Goal: Book appointment/travel/reservation

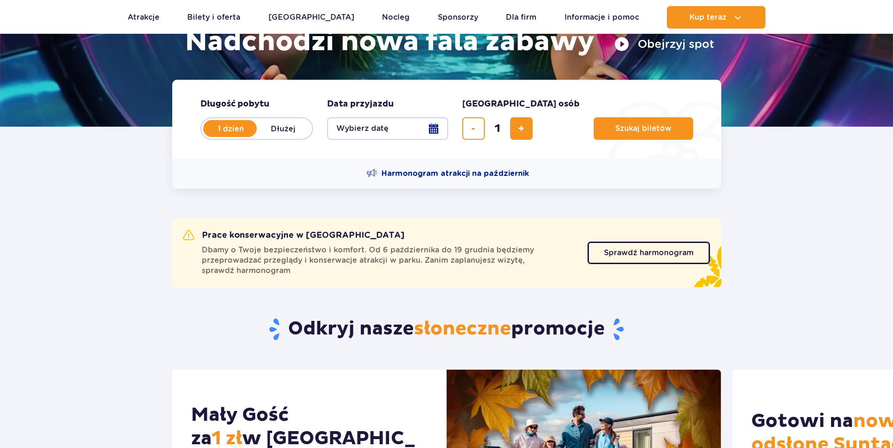
scroll to position [168, 0]
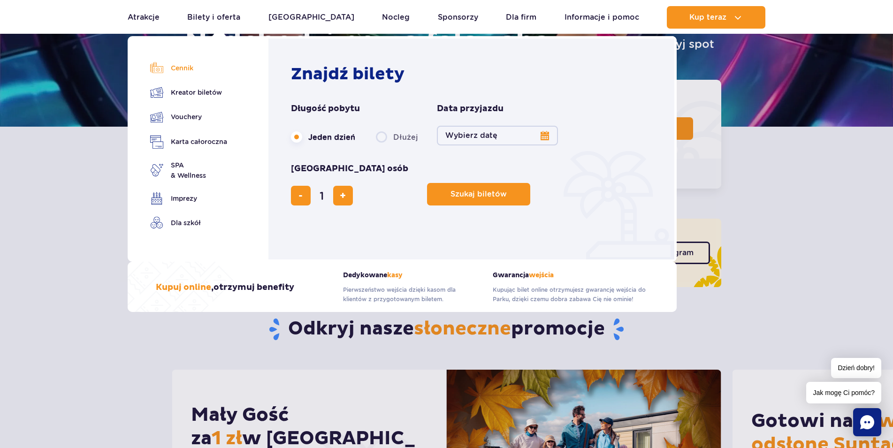
click at [182, 65] on link "Cennik" at bounding box center [188, 67] width 77 height 13
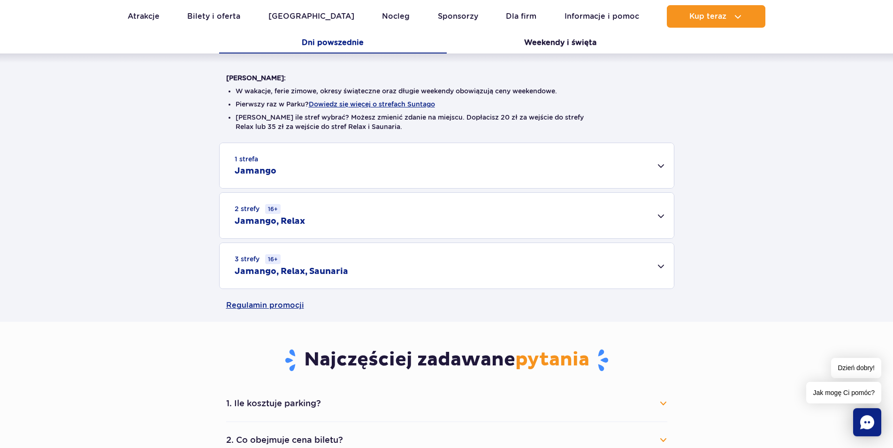
scroll to position [200, 0]
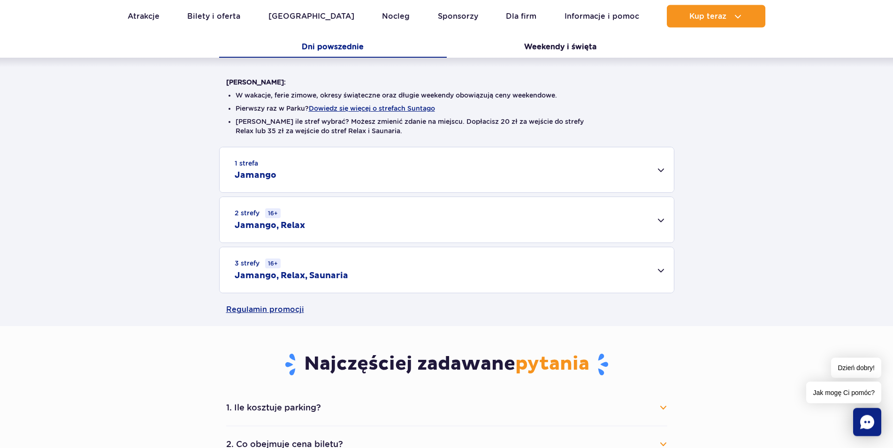
click at [654, 169] on div "1 strefa Jamango" at bounding box center [446, 169] width 454 height 45
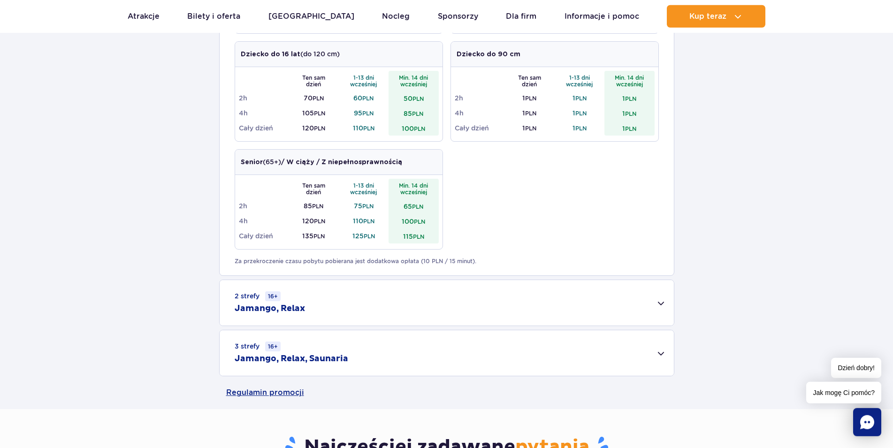
scroll to position [0, 0]
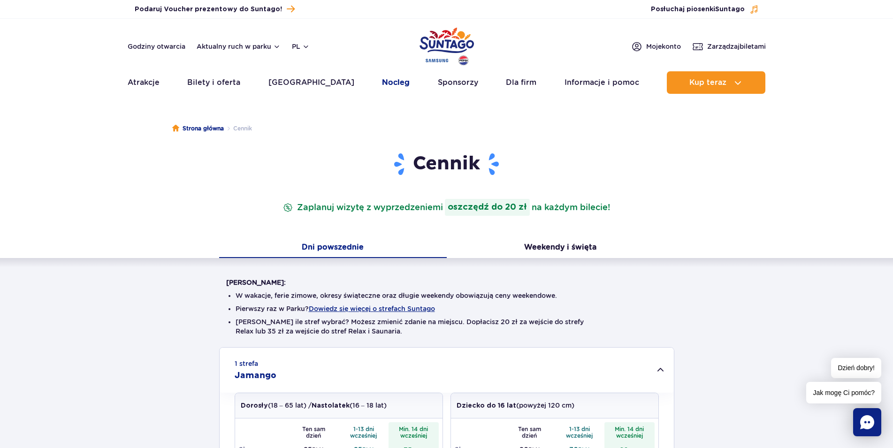
click at [382, 85] on link "Nocleg" at bounding box center [396, 82] width 28 height 23
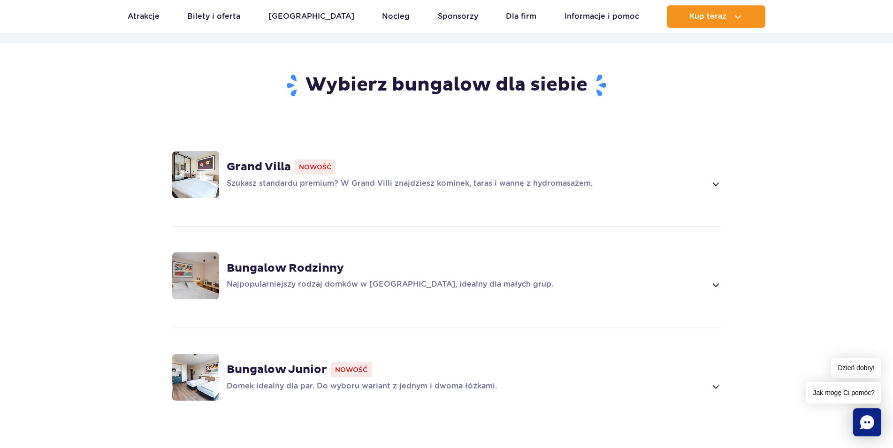
scroll to position [629, 0]
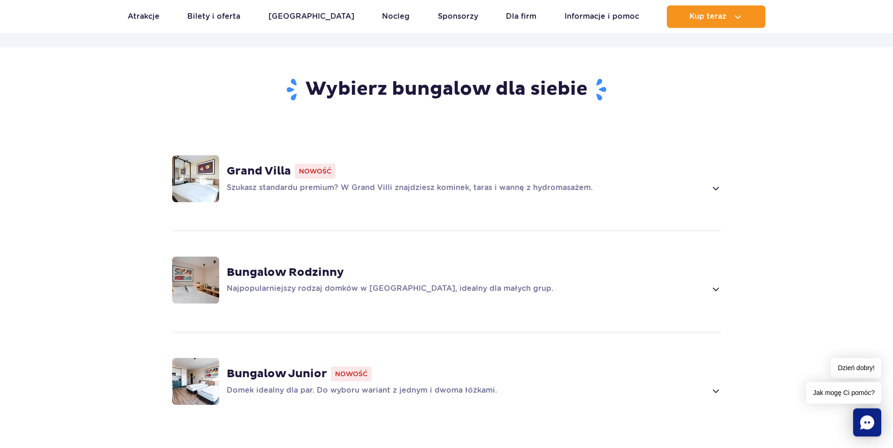
click at [709, 181] on div "Grand Villa Nowość Szukasz standardu premium? W Grand Villi znajdziesz kominek,…" at bounding box center [446, 178] width 601 height 99
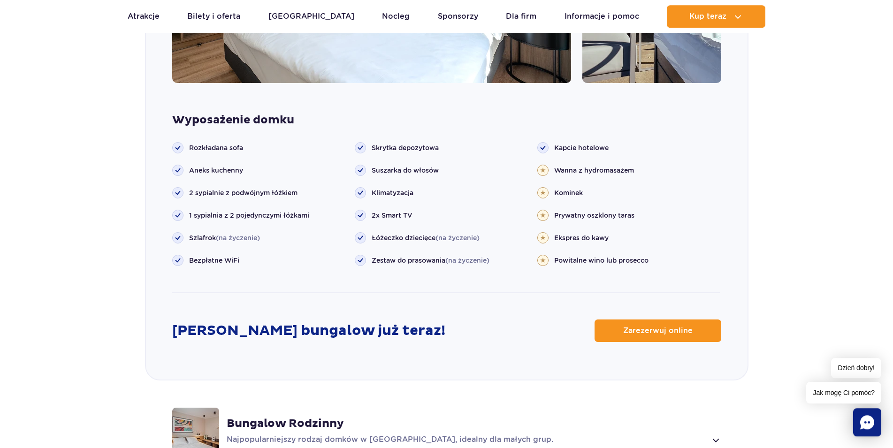
scroll to position [1068, 0]
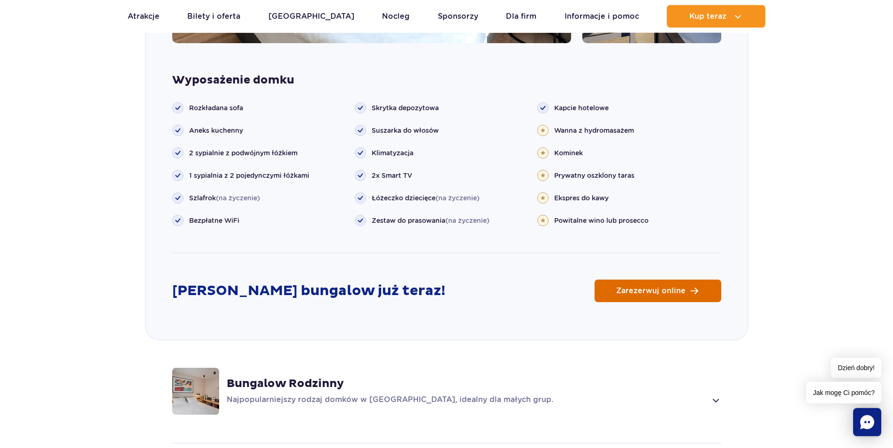
click at [635, 287] on span "Zarezerwuj online" at bounding box center [650, 291] width 69 height 8
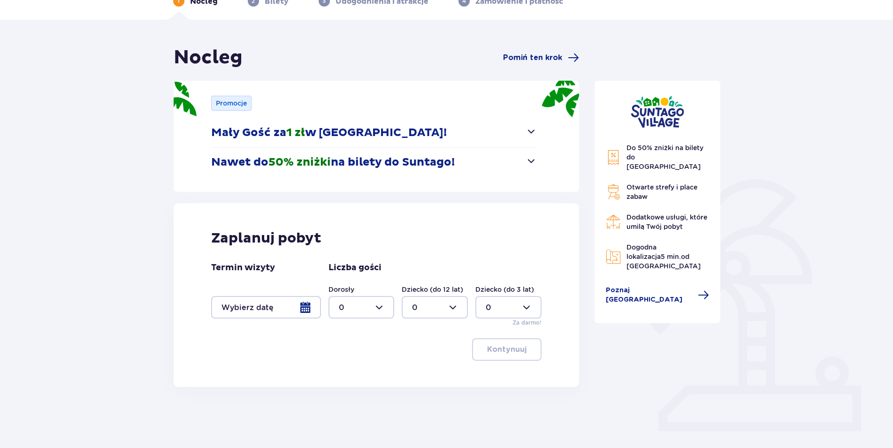
scroll to position [73, 0]
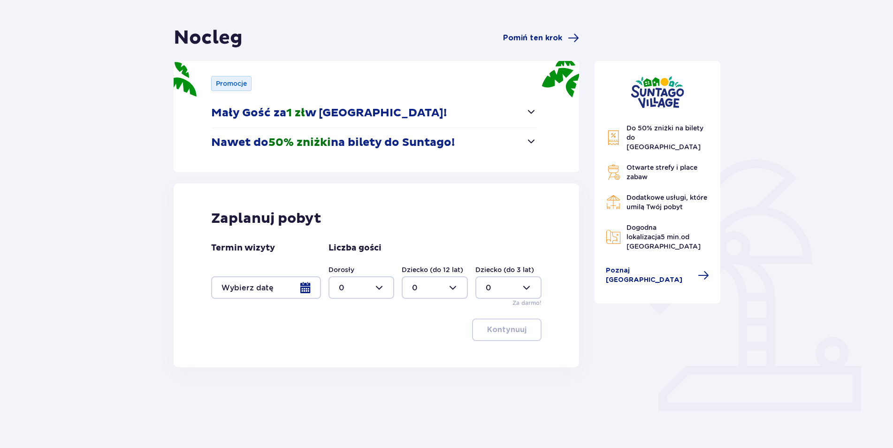
click at [300, 292] on div at bounding box center [266, 287] width 110 height 23
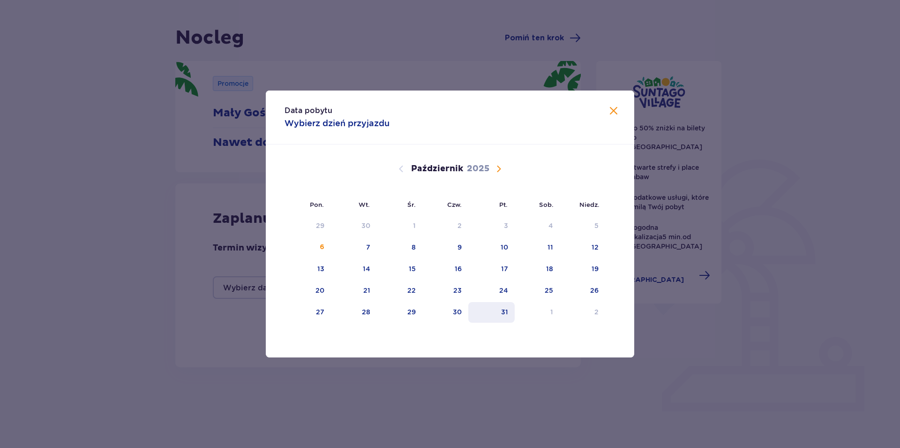
click at [509, 312] on div "31" at bounding box center [492, 312] width 46 height 21
click at [582, 312] on div "2" at bounding box center [582, 312] width 45 height 21
type input "[DATE] - [DATE]"
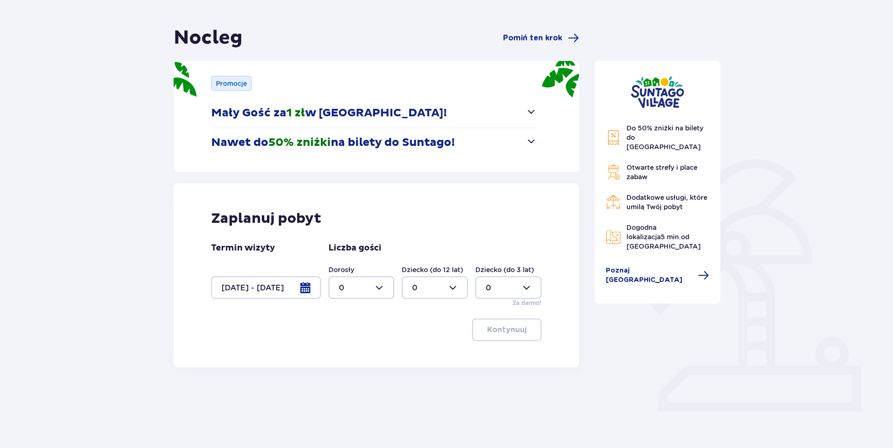
click at [375, 290] on div at bounding box center [361, 287] width 66 height 23
click at [352, 356] on div "2" at bounding box center [361, 355] width 45 height 10
type input "2"
click at [447, 290] on div at bounding box center [434, 287] width 66 height 23
click at [421, 356] on div "2" at bounding box center [434, 355] width 45 height 10
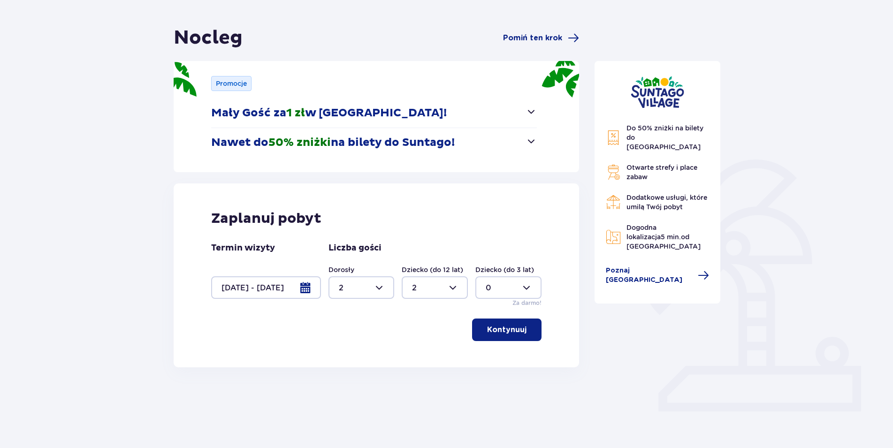
type input "2"
click at [516, 331] on p "Kontynuuj" at bounding box center [506, 330] width 39 height 10
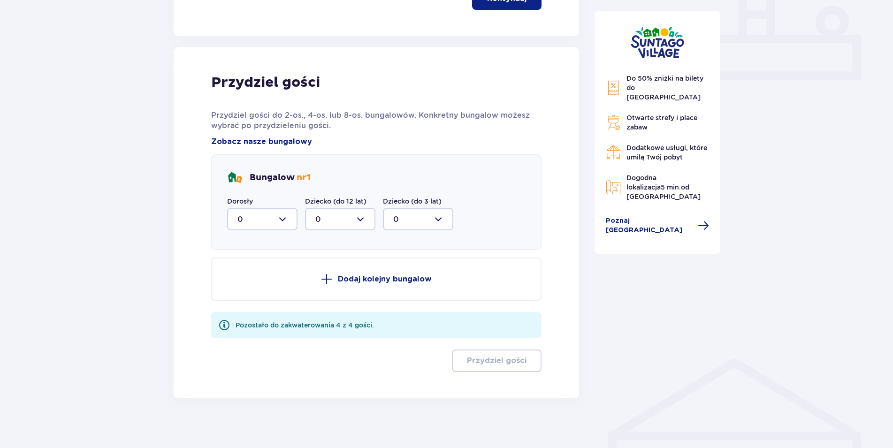
scroll to position [411, 0]
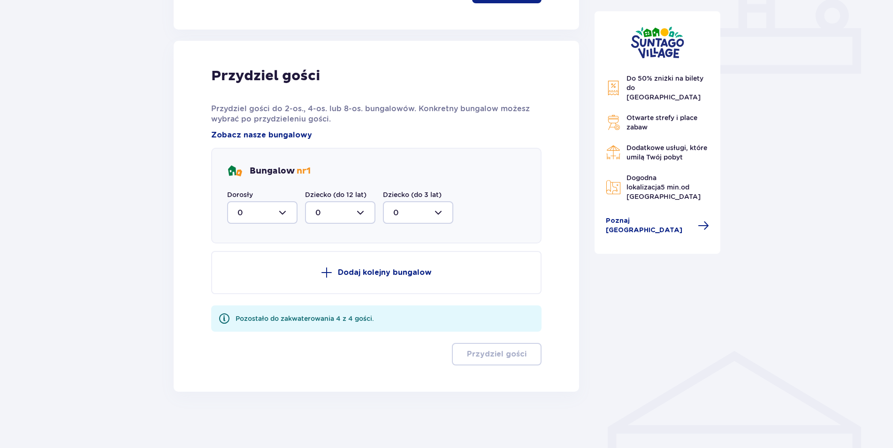
click at [278, 213] on div at bounding box center [262, 212] width 70 height 23
click at [244, 279] on div "2" at bounding box center [262, 280] width 50 height 10
type input "2"
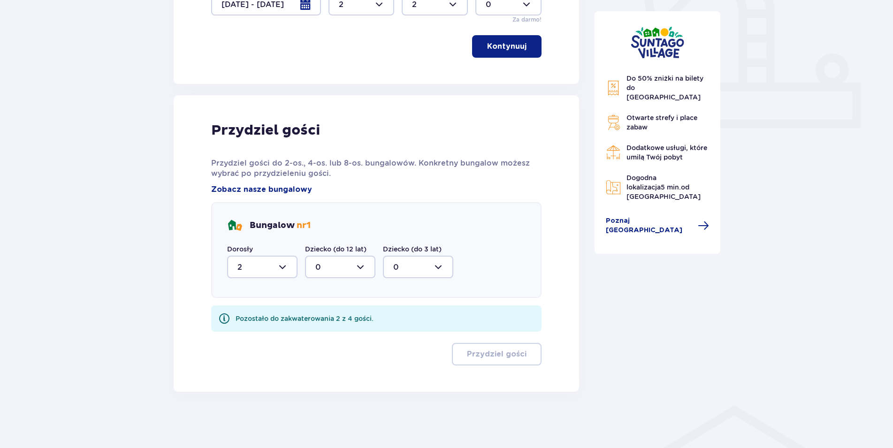
click at [342, 266] on div at bounding box center [340, 267] width 70 height 23
click at [316, 335] on p "2" at bounding box center [317, 335] width 5 height 10
type input "2"
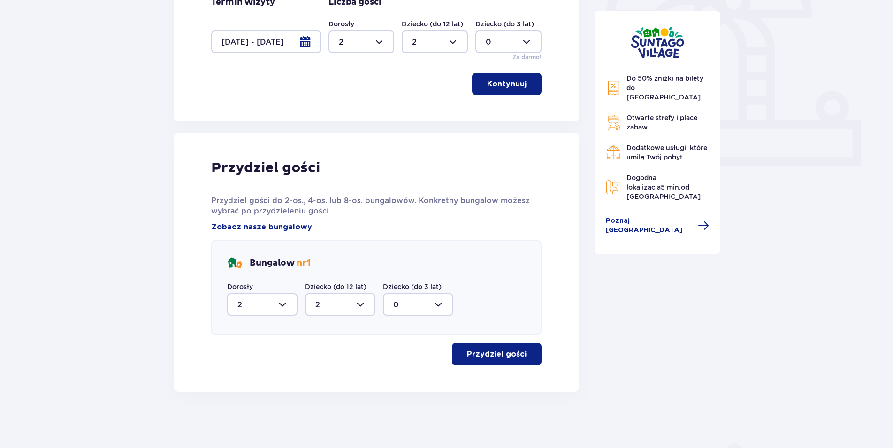
scroll to position [319, 0]
click at [505, 354] on p "Przydziel gości" at bounding box center [497, 354] width 60 height 10
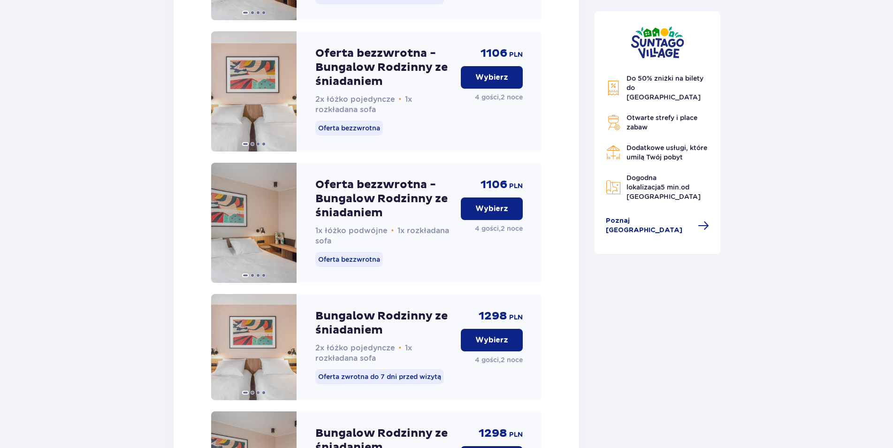
scroll to position [1247, 0]
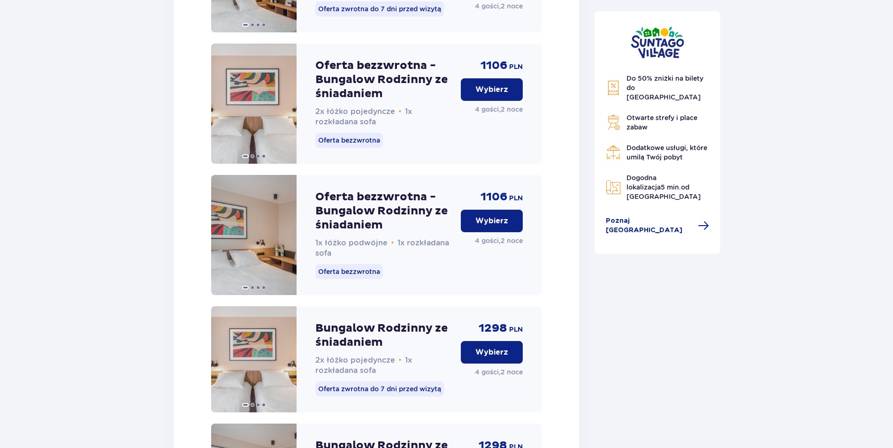
click at [499, 95] on p "Wybierz" at bounding box center [491, 89] width 33 height 10
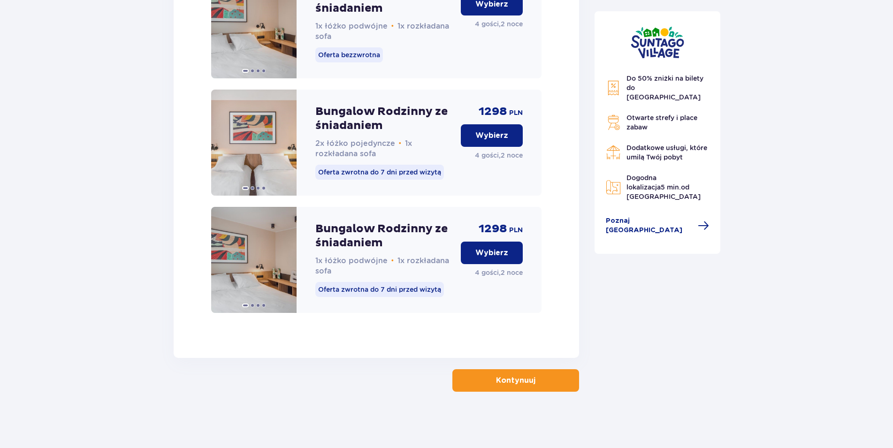
scroll to position [1475, 0]
click at [522, 378] on p "Kontynuuj" at bounding box center [515, 380] width 39 height 10
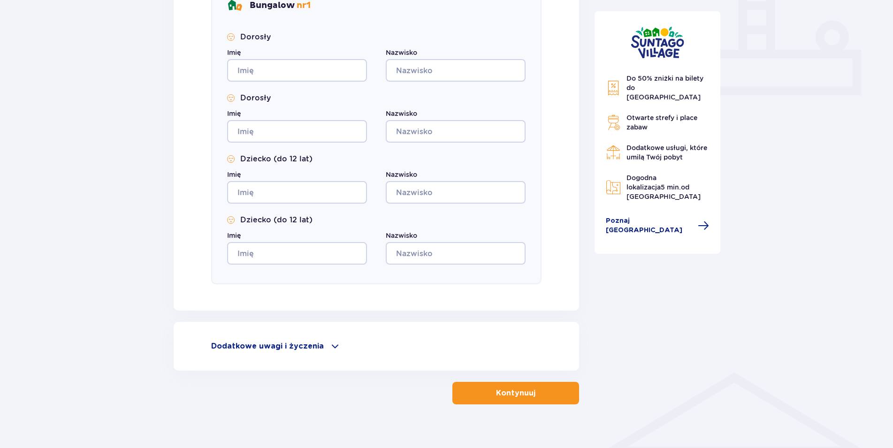
scroll to position [402, 0]
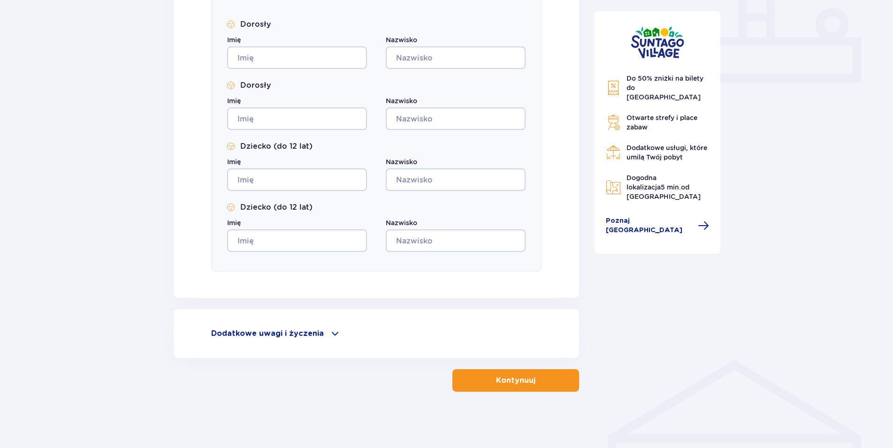
click at [289, 336] on p "Dodatkowe uwagi i życzenia" at bounding box center [267, 333] width 113 height 10
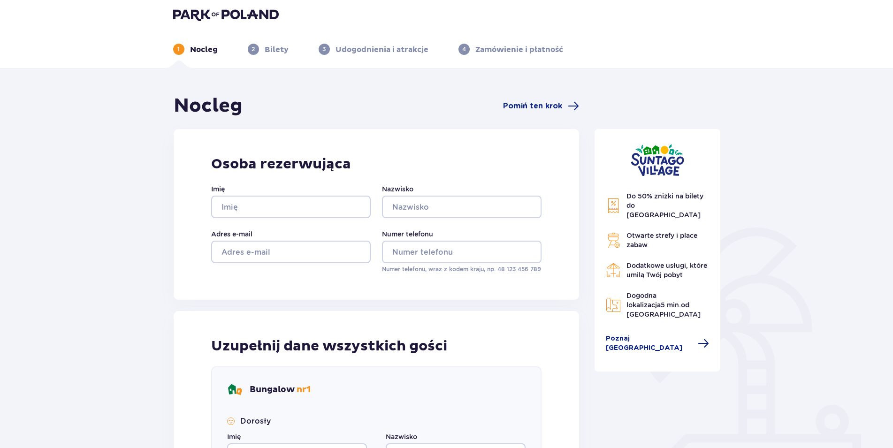
scroll to position [0, 0]
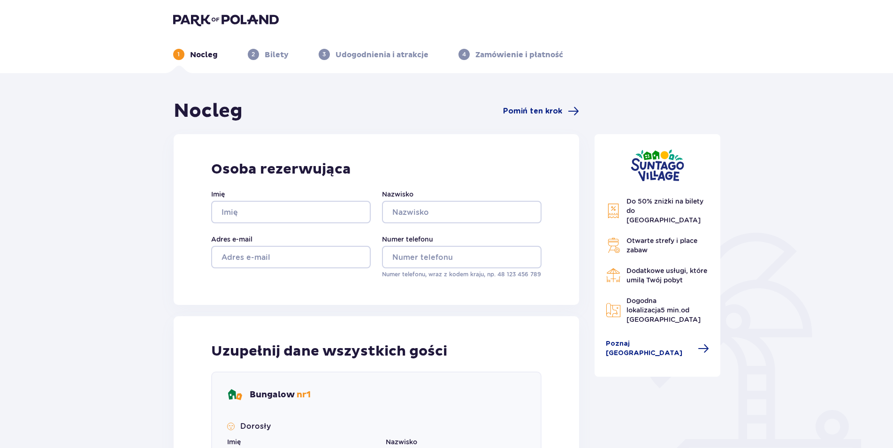
click at [265, 55] on p "Bilety" at bounding box center [277, 55] width 24 height 10
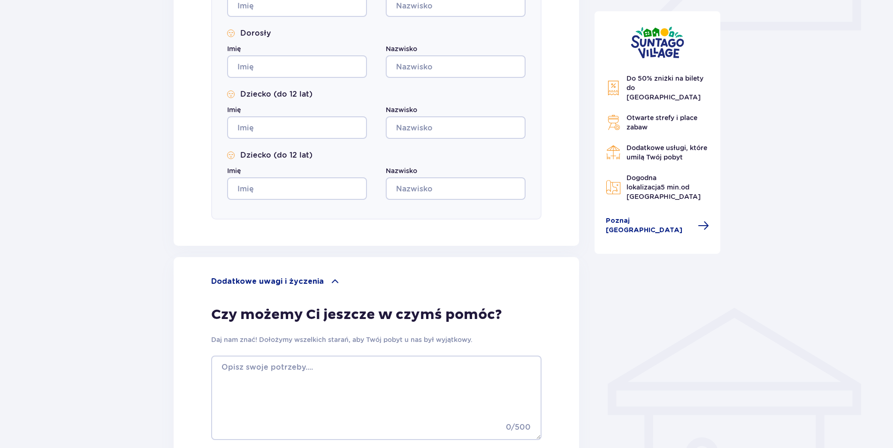
scroll to position [555, 0]
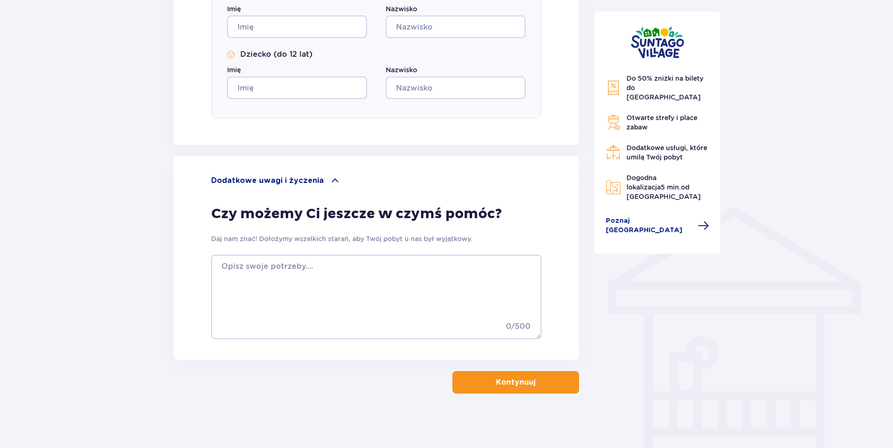
click at [516, 379] on p "Kontynuuj" at bounding box center [515, 382] width 39 height 10
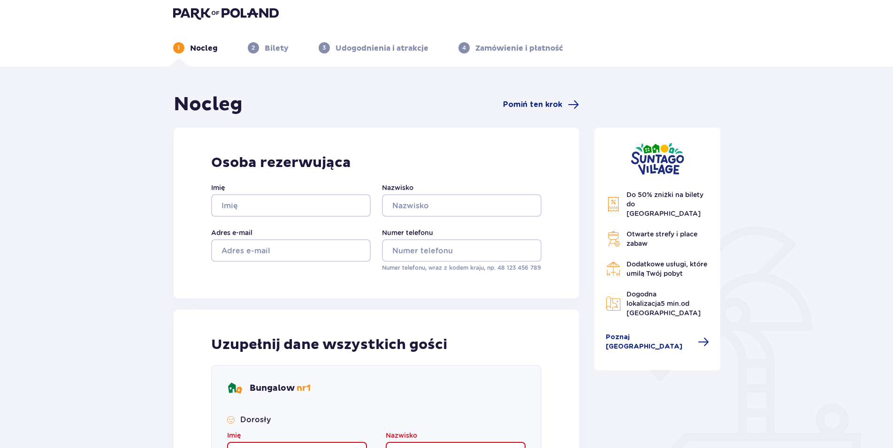
scroll to position [0, 0]
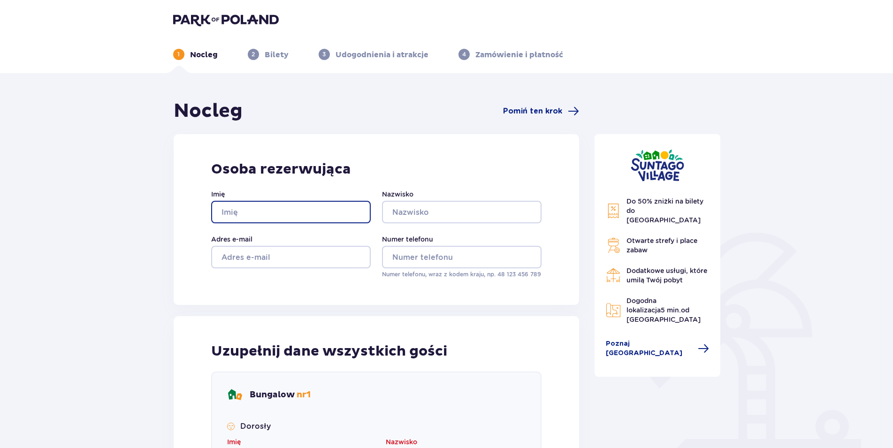
click at [307, 215] on input "Imię" at bounding box center [290, 212] width 159 height 23
type input "M"
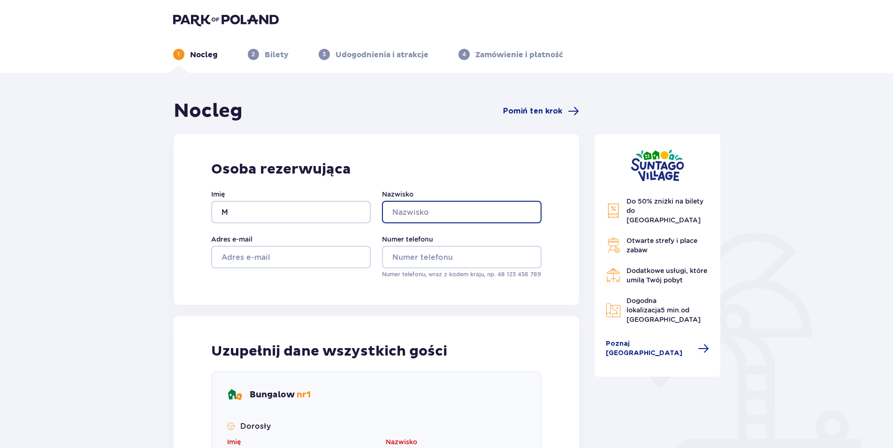
click at [439, 215] on input "Nazwisko" at bounding box center [461, 212] width 159 height 23
type input "B"
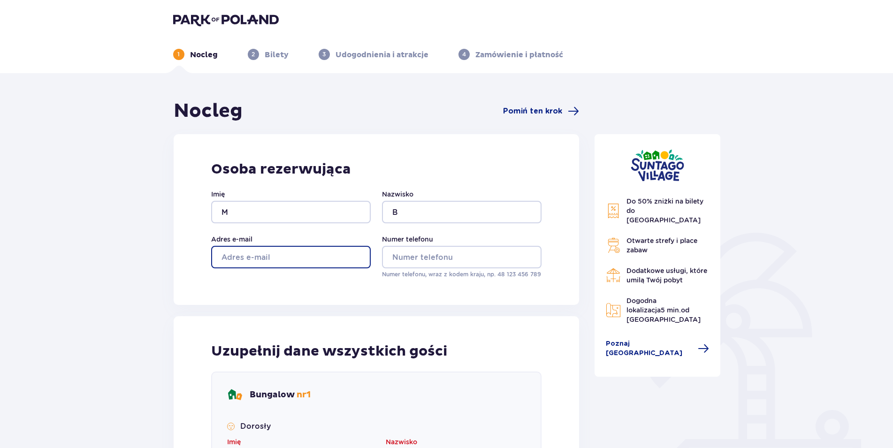
click at [305, 263] on input "Adres e-mail" at bounding box center [290, 257] width 159 height 23
type input "[EMAIL_ADDRESS][DOMAIN_NAME]"
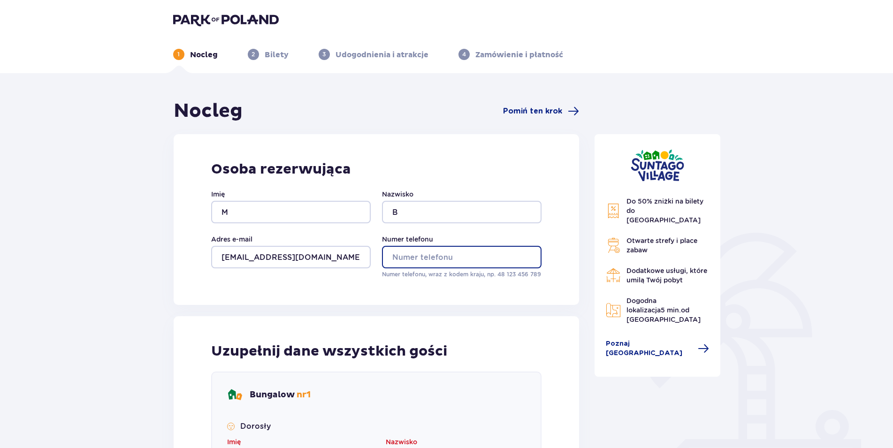
click at [396, 256] on input "Numer telefonu" at bounding box center [461, 257] width 159 height 23
click at [390, 258] on input "123456789" at bounding box center [461, 257] width 159 height 23
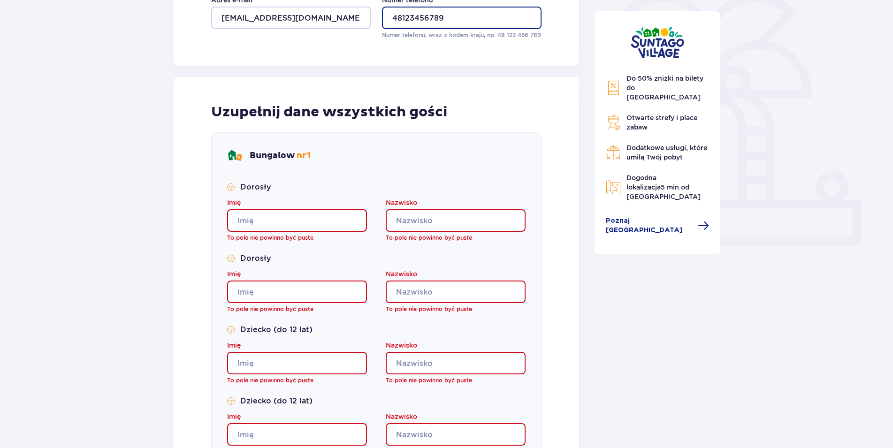
type input "48123456789"
click at [287, 223] on input "Imię" at bounding box center [297, 220] width 140 height 23
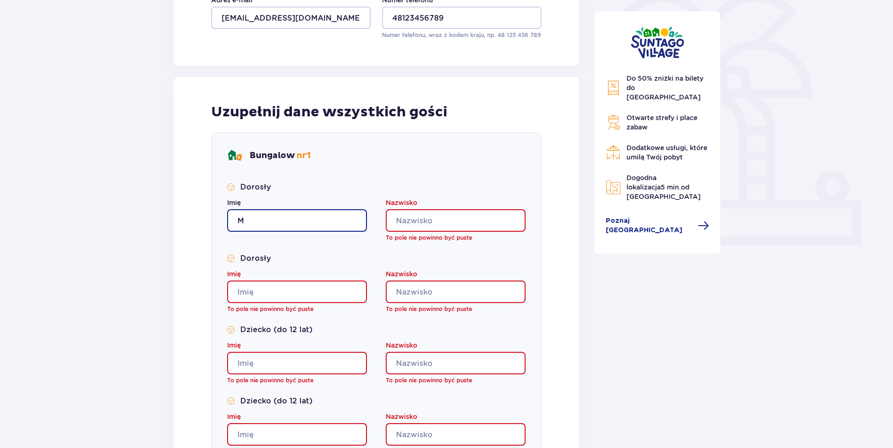
type input "M"
click at [408, 219] on input "Nazwisko" at bounding box center [456, 220] width 140 height 23
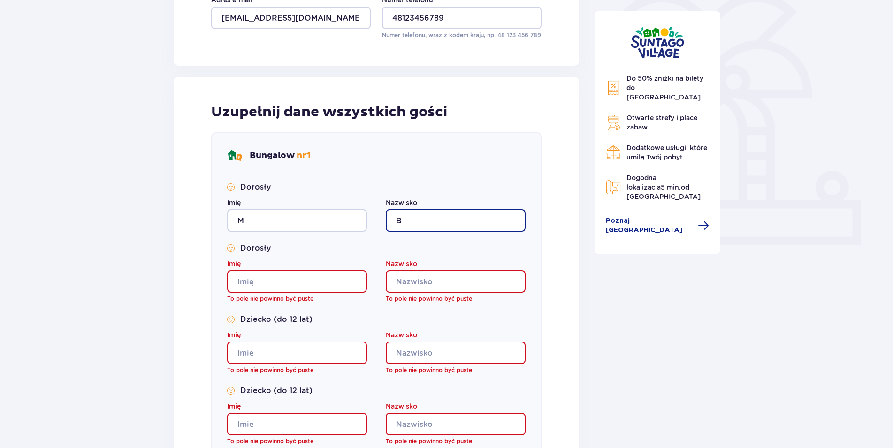
type input "B"
click at [412, 286] on input "Nazwisko" at bounding box center [456, 281] width 140 height 23
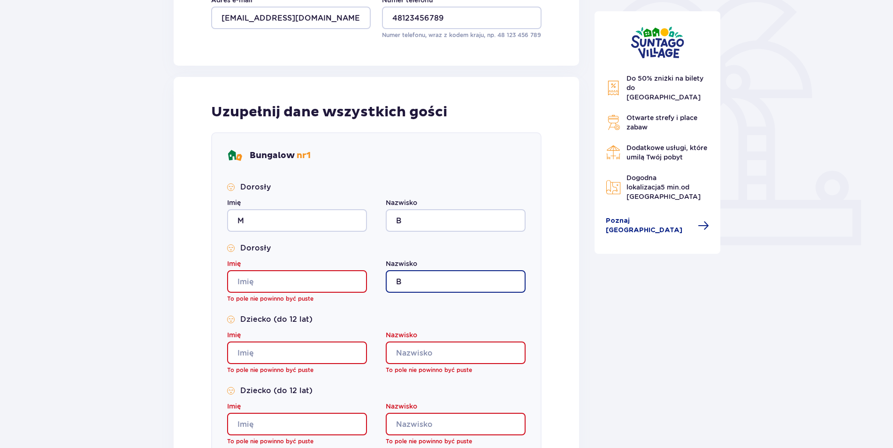
type input "B"
click at [419, 346] on input "Nazwisko" at bounding box center [456, 352] width 140 height 23
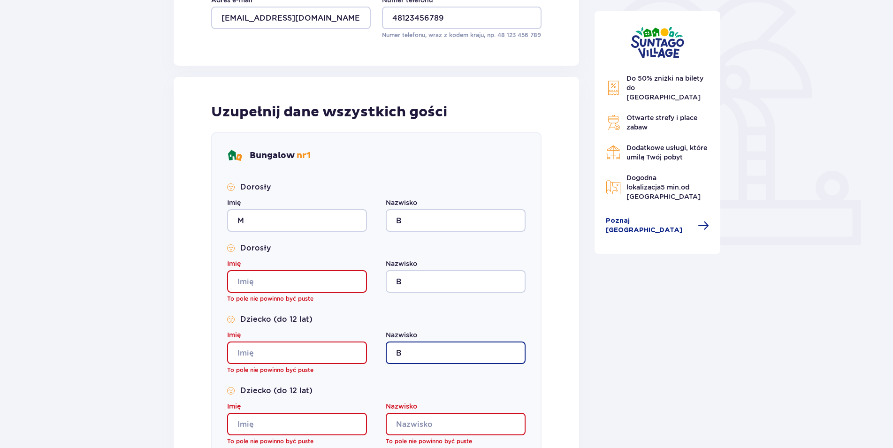
type input "B"
click at [414, 424] on input "Nazwisko" at bounding box center [456, 424] width 140 height 23
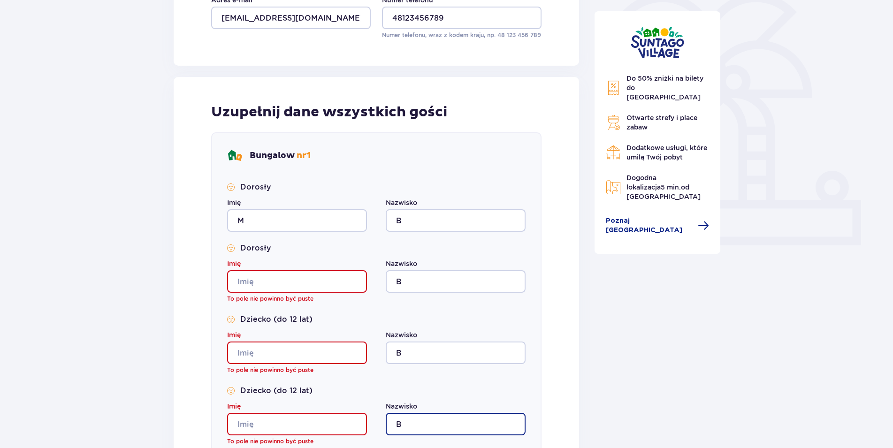
type input "B"
click at [280, 280] on input "Imię" at bounding box center [297, 281] width 140 height 23
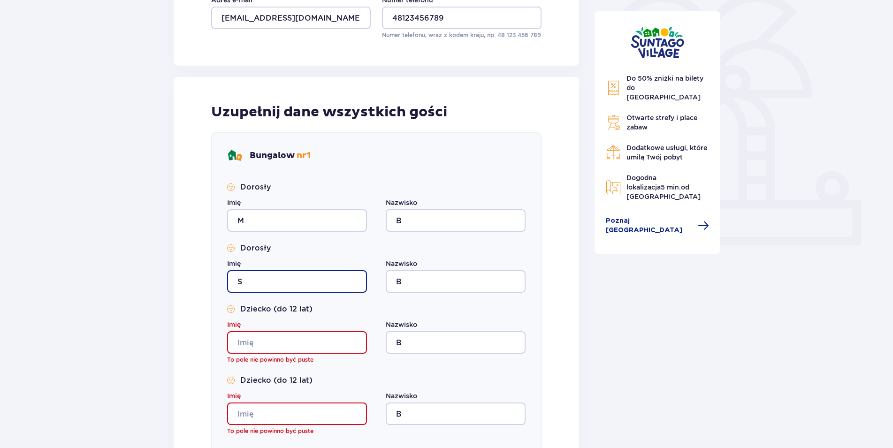
type input "S"
click at [277, 342] on input "Imię" at bounding box center [297, 342] width 140 height 23
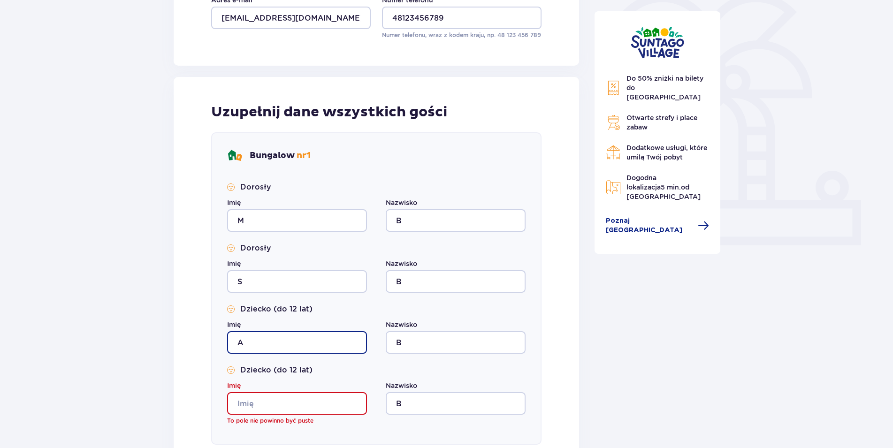
type input "A"
click at [274, 402] on input "Imię" at bounding box center [297, 403] width 140 height 23
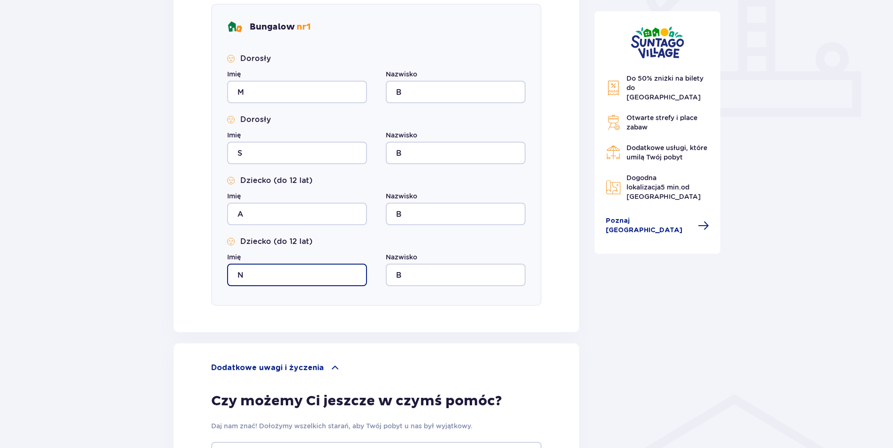
scroll to position [555, 0]
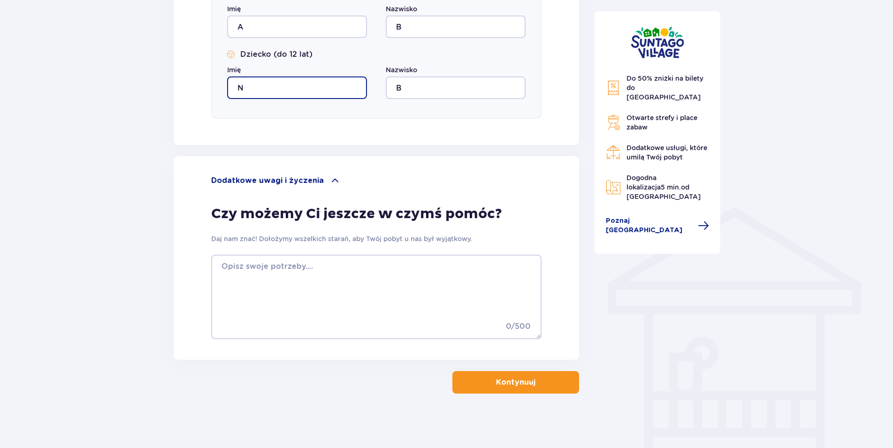
type input "N"
click at [496, 378] on p "Kontynuuj" at bounding box center [515, 382] width 39 height 10
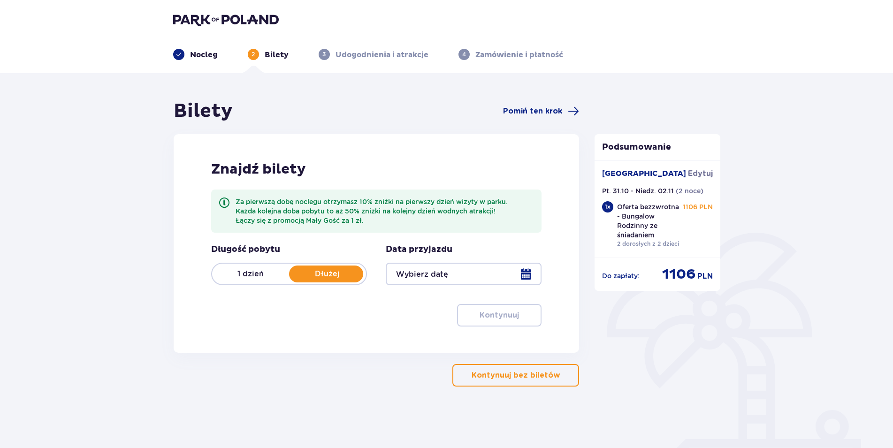
click at [529, 274] on div at bounding box center [464, 274] width 156 height 23
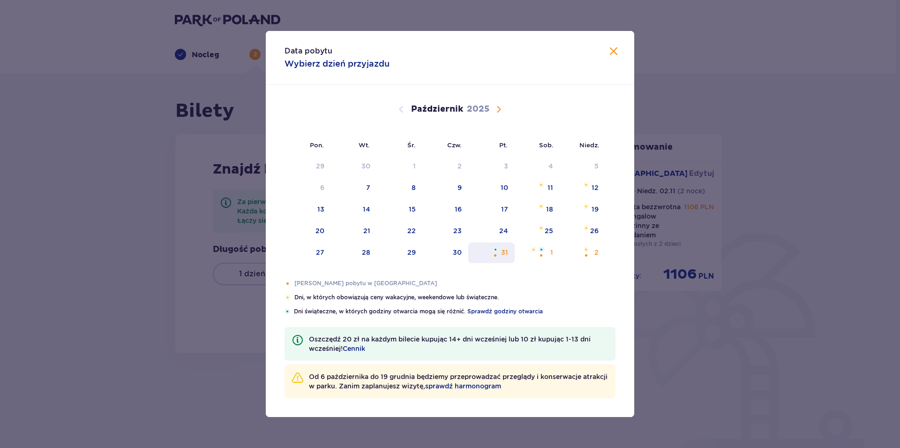
click at [505, 254] on div "31" at bounding box center [504, 252] width 7 height 9
click at [590, 253] on div "Pomarańczowa kropka" at bounding box center [586, 255] width 6 height 6
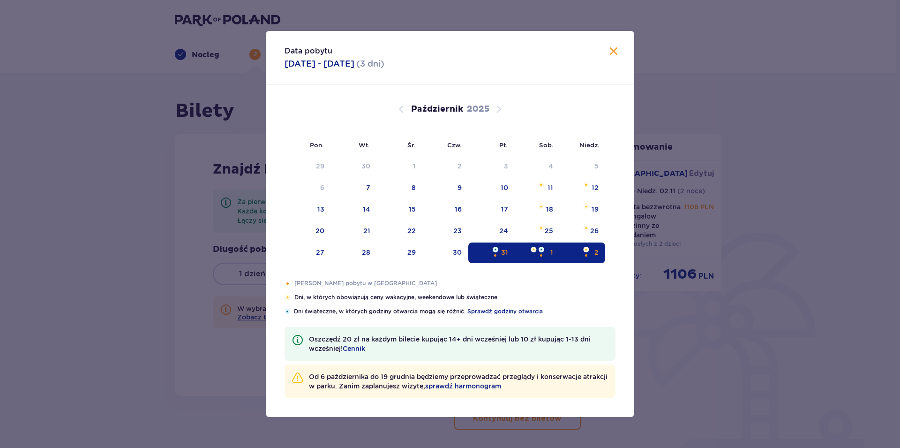
type input "[DATE] - [DATE]"
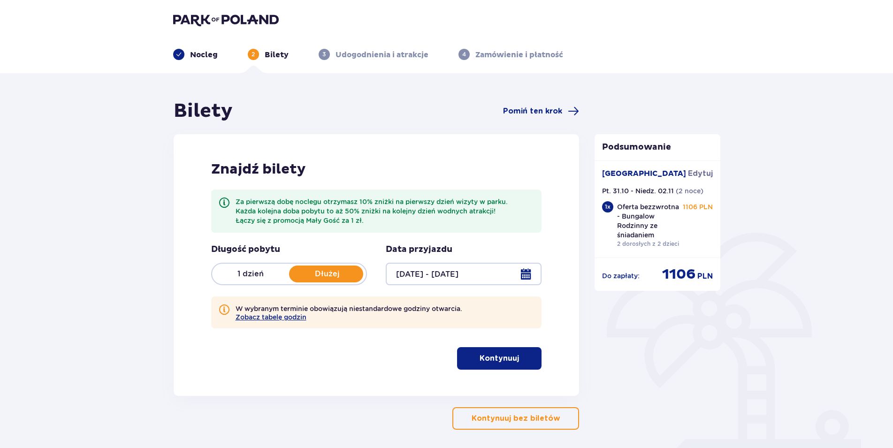
click at [514, 359] on button "Kontynuuj" at bounding box center [499, 358] width 84 height 23
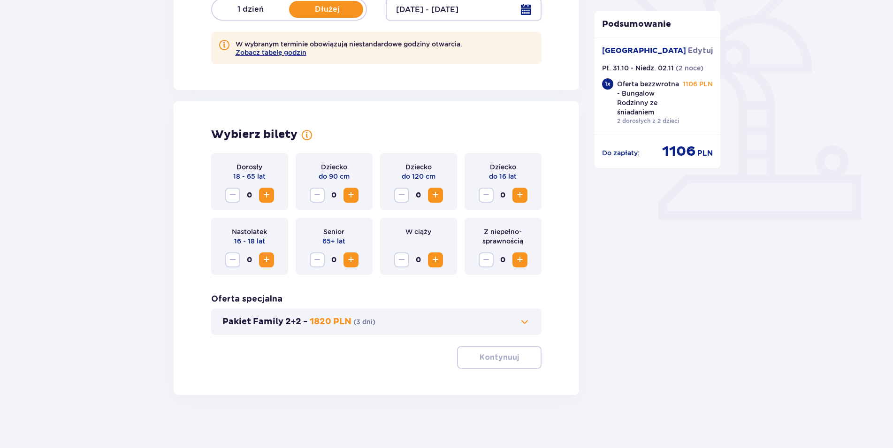
scroll to position [268, 0]
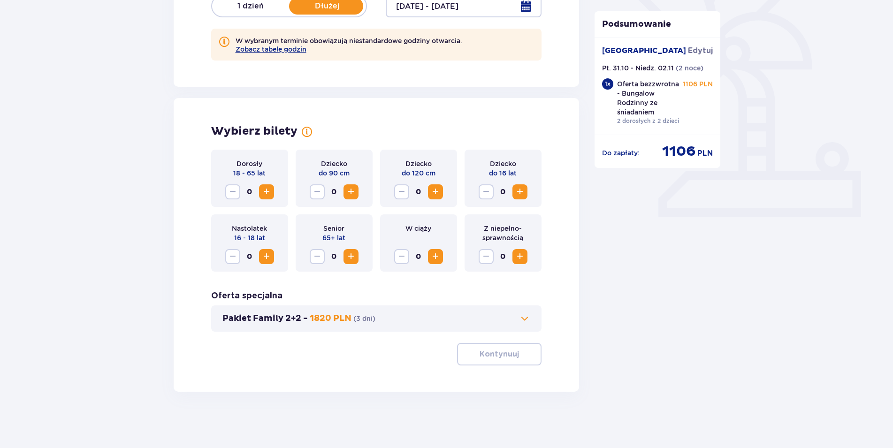
click at [271, 193] on span "Zwiększ" at bounding box center [266, 191] width 11 height 11
click at [268, 192] on span "Zwiększ" at bounding box center [266, 191] width 11 height 11
click at [530, 324] on div "Pakiet Family 2+2 - 1820 PLN ( 3 dni )" at bounding box center [376, 318] width 331 height 26
click at [524, 322] on span at bounding box center [524, 318] width 11 height 11
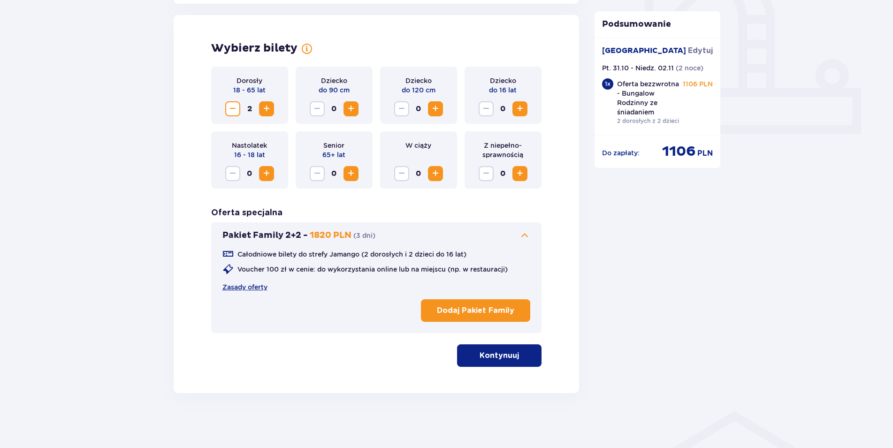
scroll to position [352, 0]
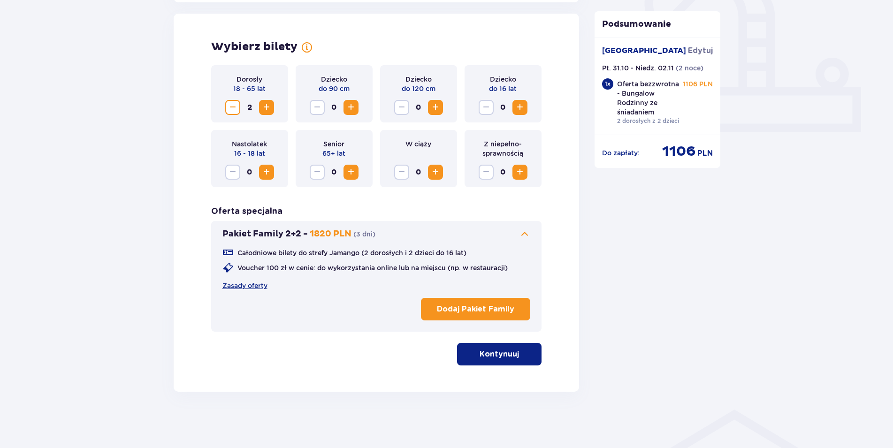
click at [521, 234] on span at bounding box center [524, 233] width 11 height 11
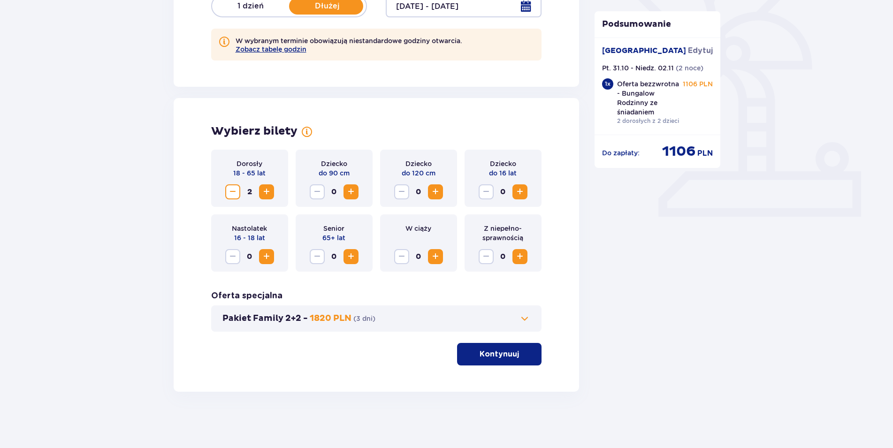
click at [435, 193] on span "Zwiększ" at bounding box center [435, 191] width 11 height 11
click at [519, 193] on span "Zwiększ" at bounding box center [519, 191] width 11 height 11
click at [522, 351] on span "button" at bounding box center [520, 353] width 11 height 11
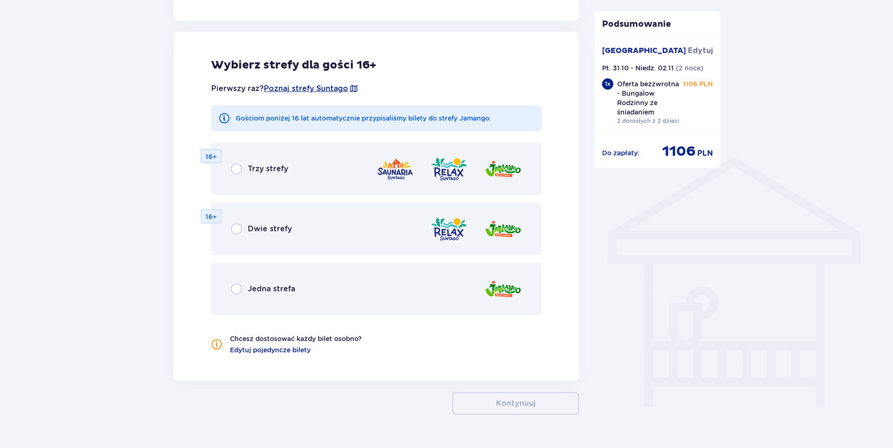
scroll to position [614, 0]
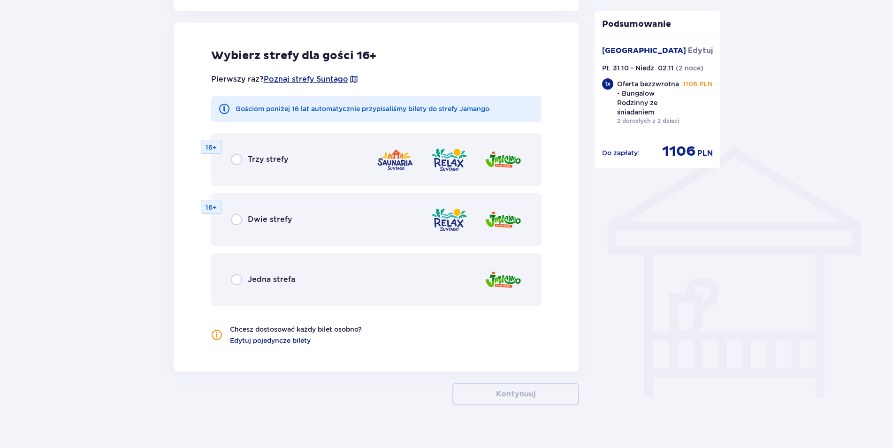
click at [256, 278] on span "Jedna strefa" at bounding box center [271, 279] width 47 height 10
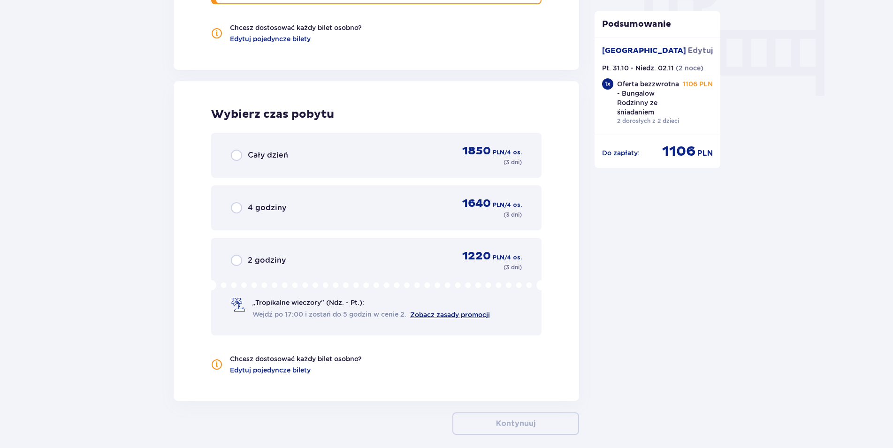
scroll to position [959, 0]
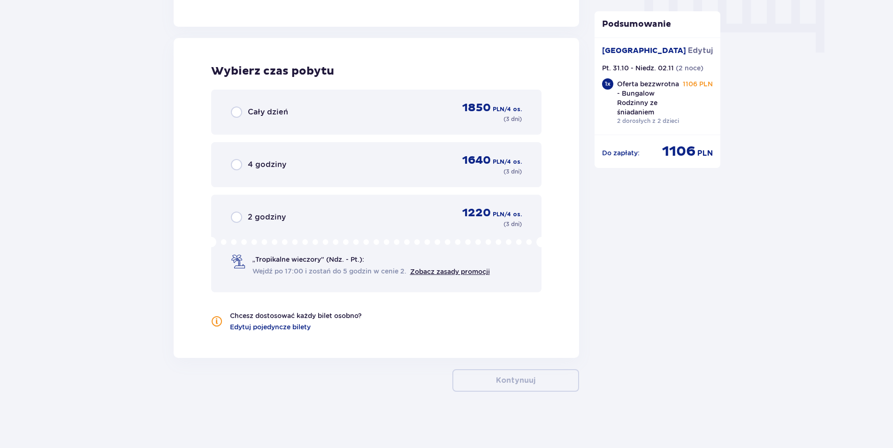
click at [258, 115] on span "Cały dzień" at bounding box center [268, 112] width 40 height 10
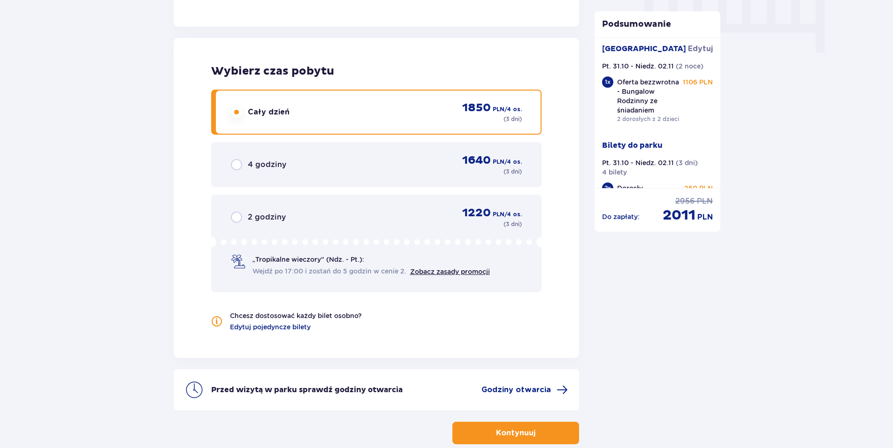
scroll to position [0, 0]
